Goal: Information Seeking & Learning: Learn about a topic

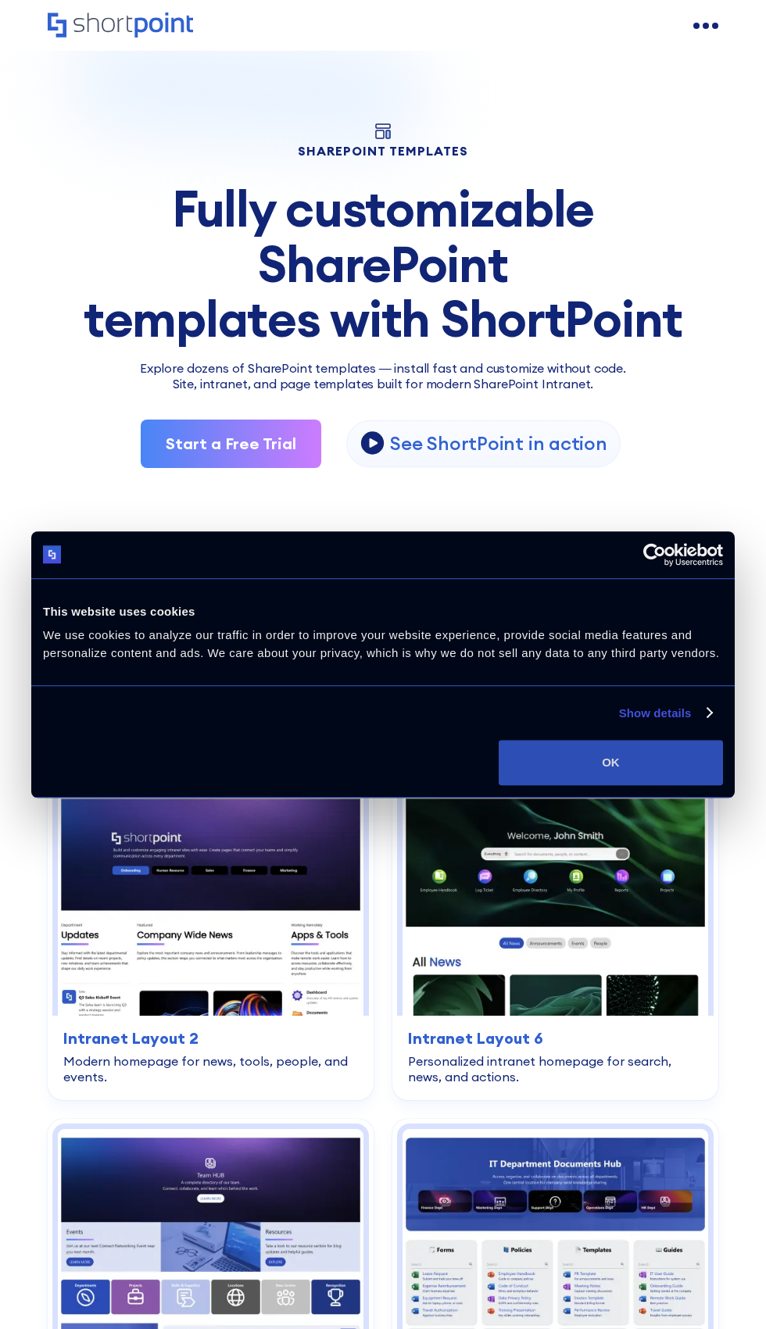
click at [561, 757] on button "OK" at bounding box center [611, 762] width 224 height 45
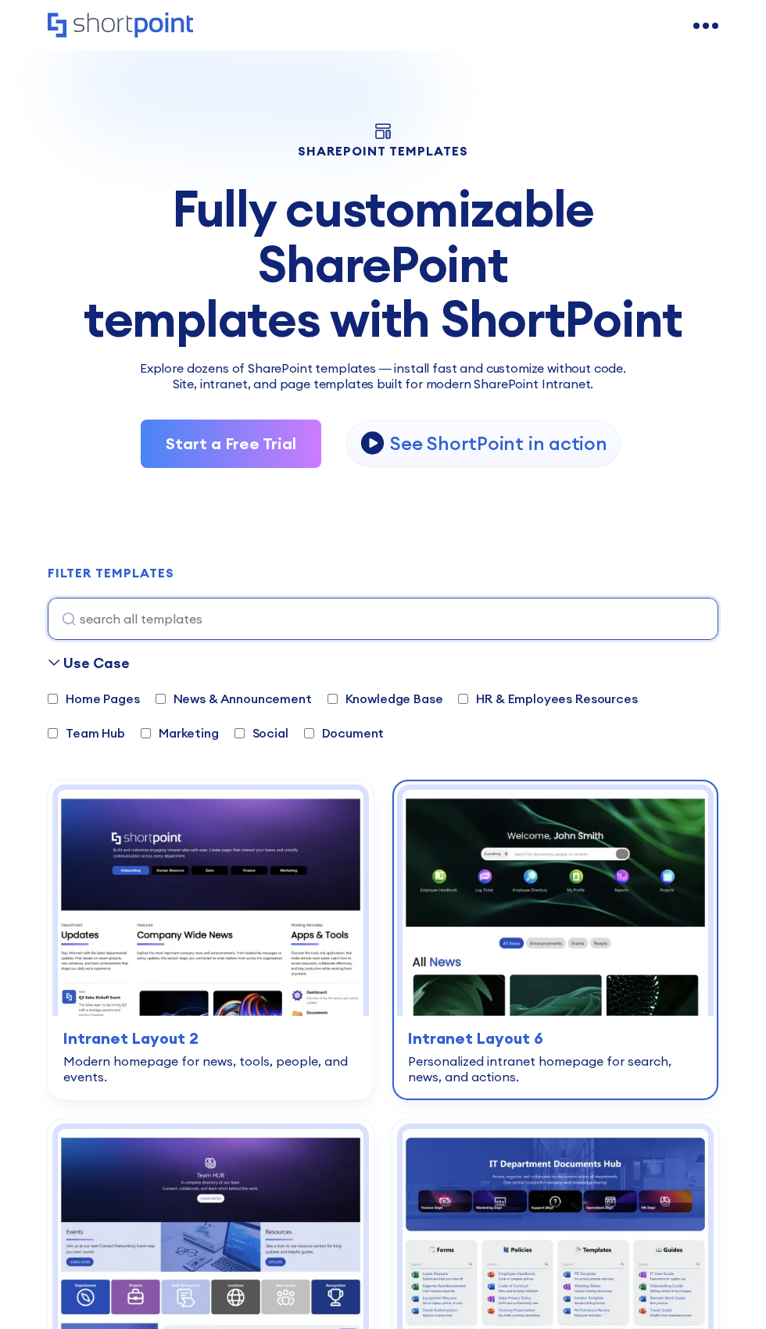
click at [517, 1032] on h3 "Intranet Layout 6" at bounding box center [555, 1038] width 295 height 23
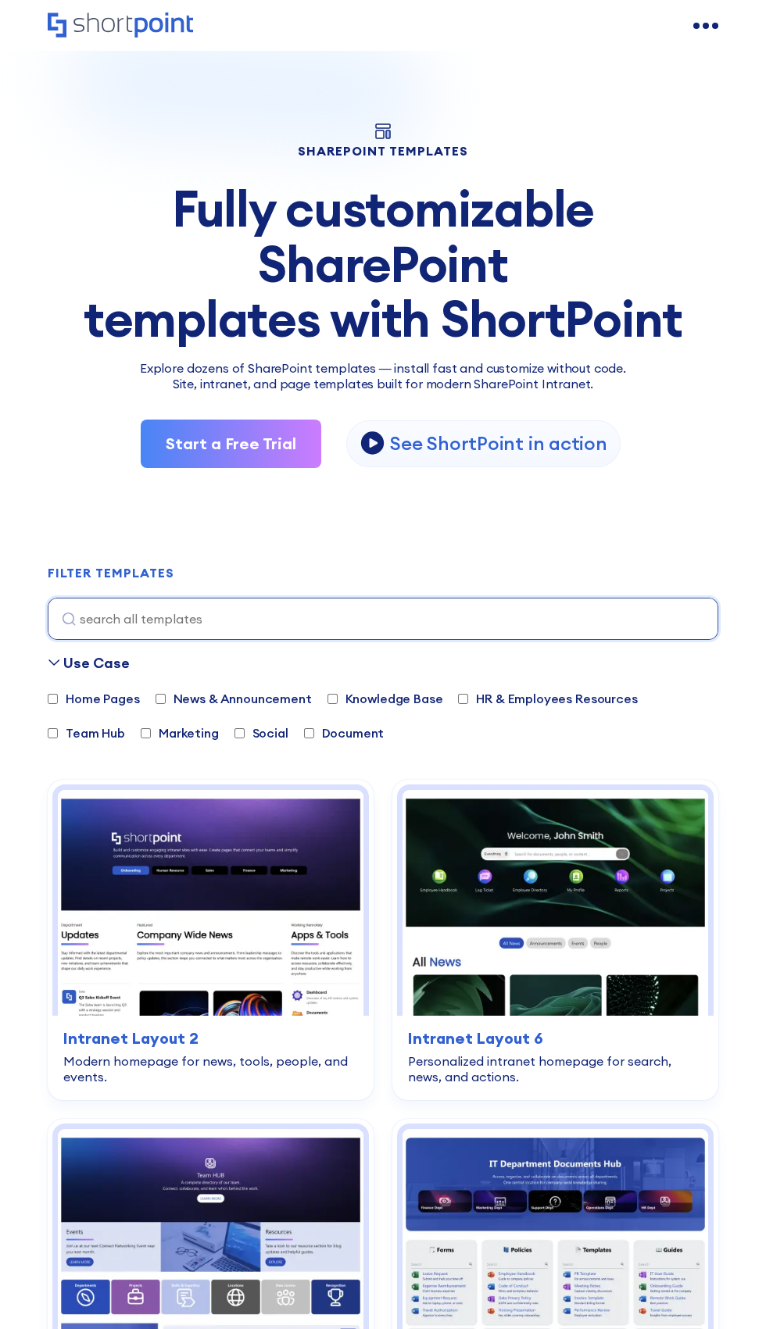
click at [144, 35] on icon "Home" at bounding box center [120, 25] width 145 height 25
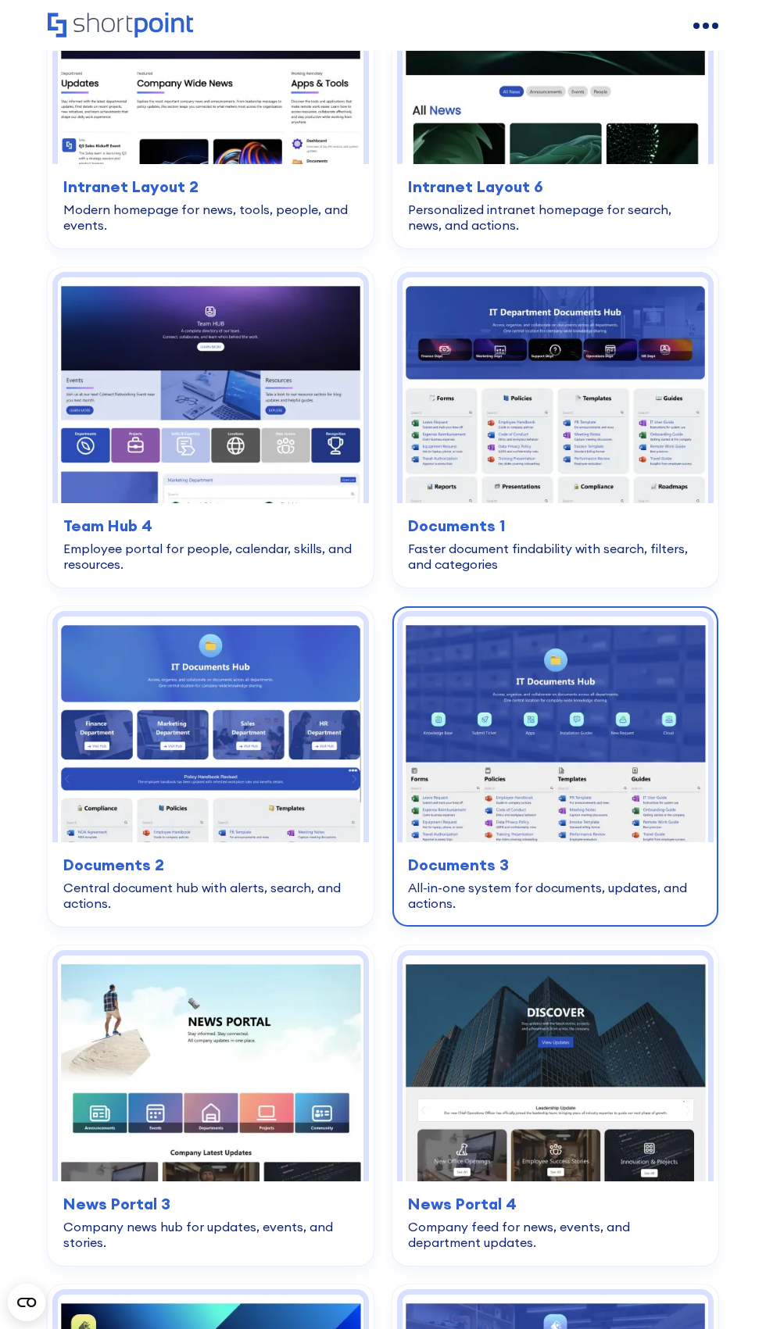
click at [456, 907] on div "All-in-one system for documents, updates, and actions." at bounding box center [555, 895] width 295 height 31
